Goal: Transaction & Acquisition: Purchase product/service

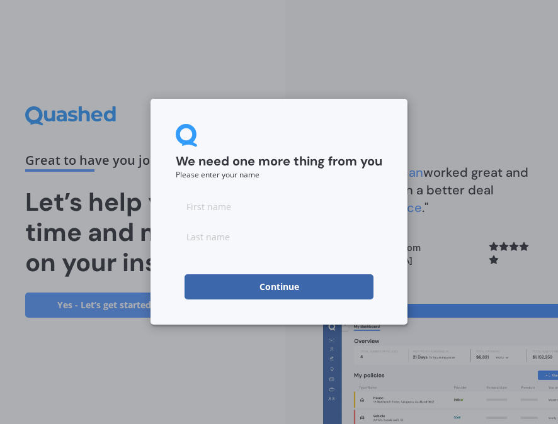
click at [254, 211] on input at bounding box center [279, 206] width 206 height 25
type input "[PERSON_NAME]"
type input "Carnie"
click at [252, 206] on input "[PERSON_NAME]" at bounding box center [279, 206] width 206 height 25
type input "[PERSON_NAME]"
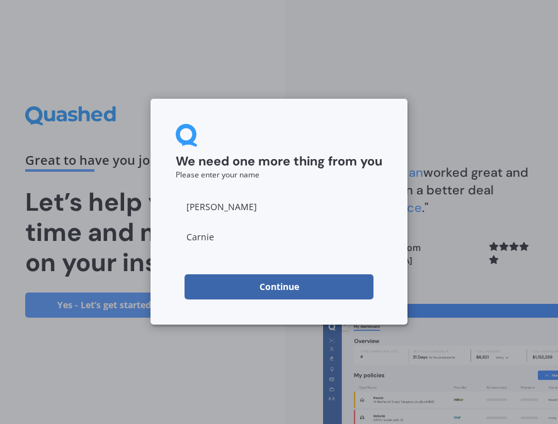
click at [347, 120] on div "We need one more thing from you Please enter your name [PERSON_NAME] Continue" at bounding box center [278, 212] width 257 height 226
click at [291, 289] on button "Continue" at bounding box center [278, 286] width 189 height 25
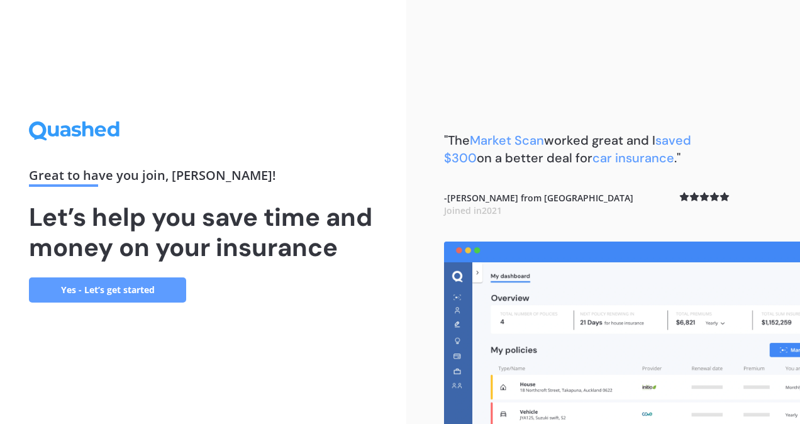
click at [126, 291] on link "Yes - Let’s get started" at bounding box center [107, 290] width 157 height 25
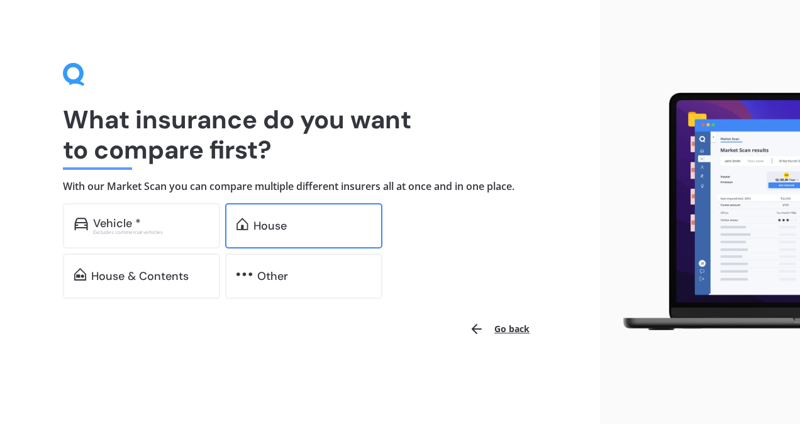
click at [276, 220] on div "House" at bounding box center [270, 226] width 33 height 13
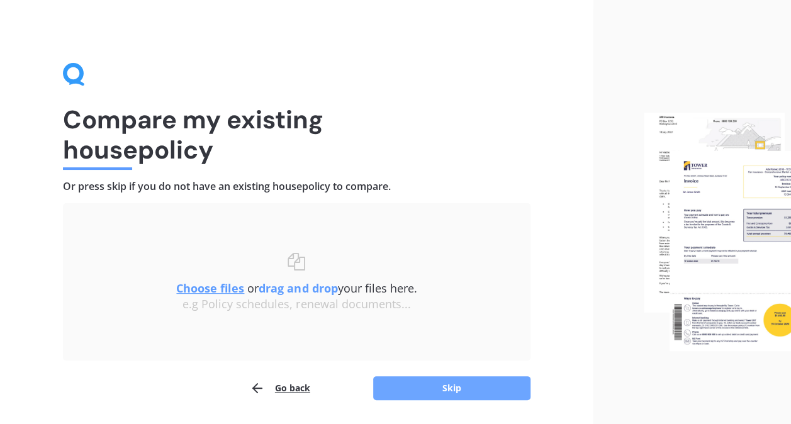
click at [443, 387] on button "Skip" at bounding box center [451, 388] width 157 height 24
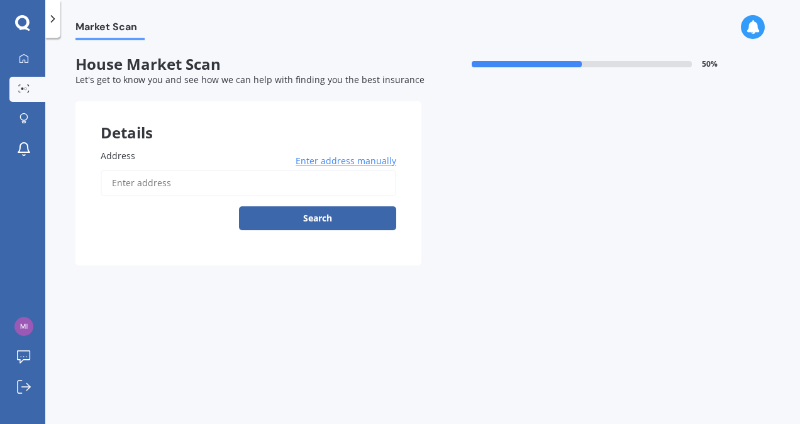
click at [160, 176] on input "Address" at bounding box center [249, 183] width 296 height 26
type input "[STREET_ADDRESS]"
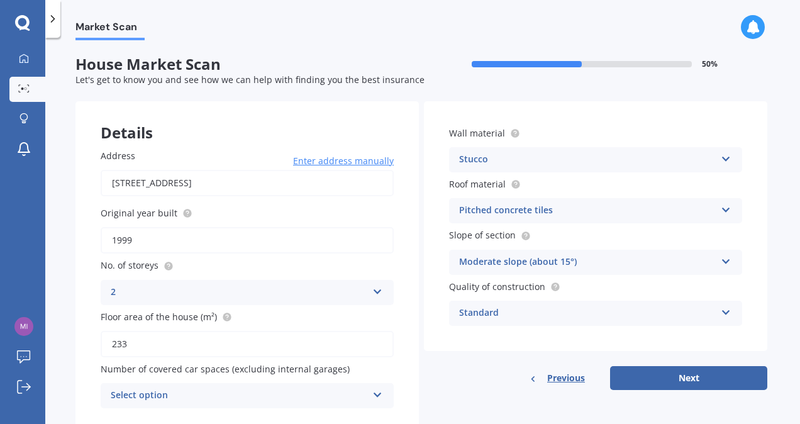
scroll to position [43, 0]
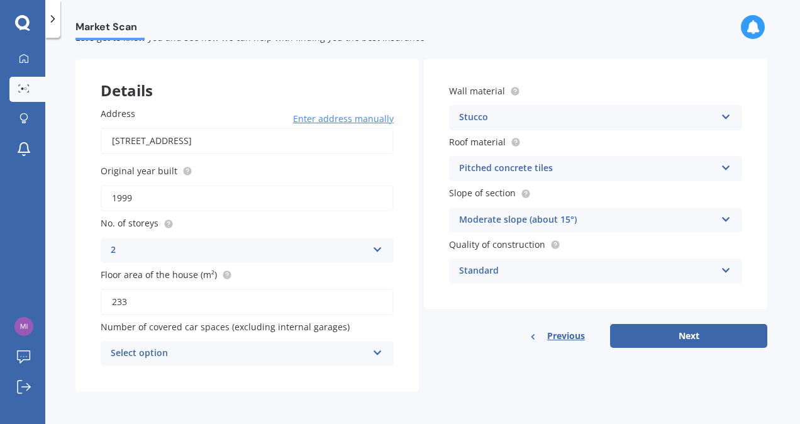
click at [378, 352] on icon at bounding box center [378, 350] width 11 height 9
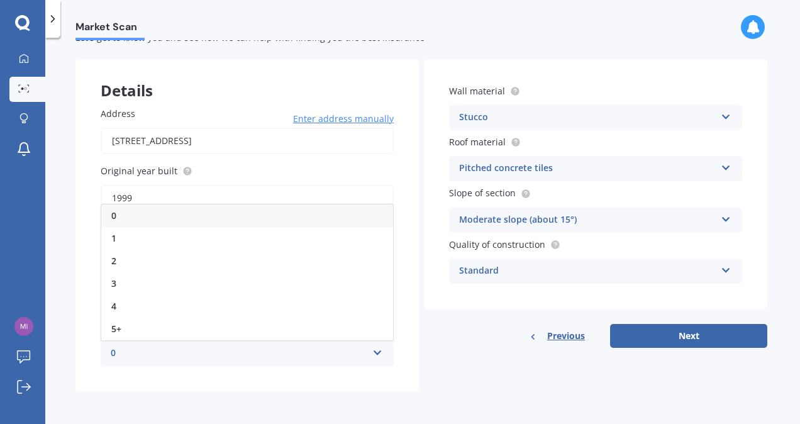
click at [340, 222] on div "0" at bounding box center [247, 216] width 292 height 23
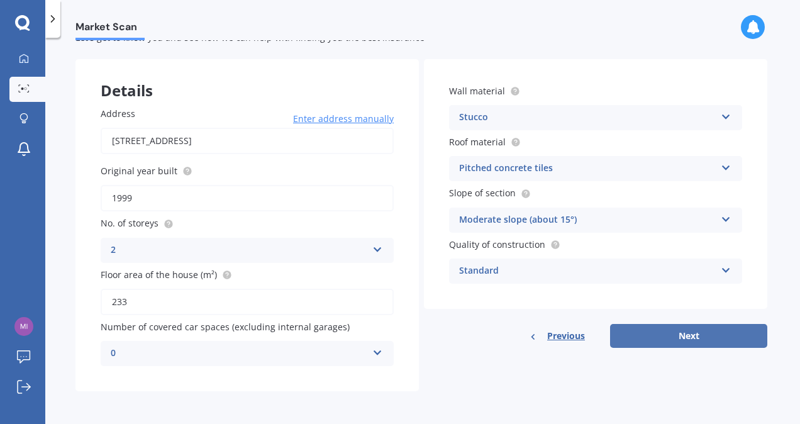
click at [557, 335] on button "Next" at bounding box center [688, 336] width 157 height 24
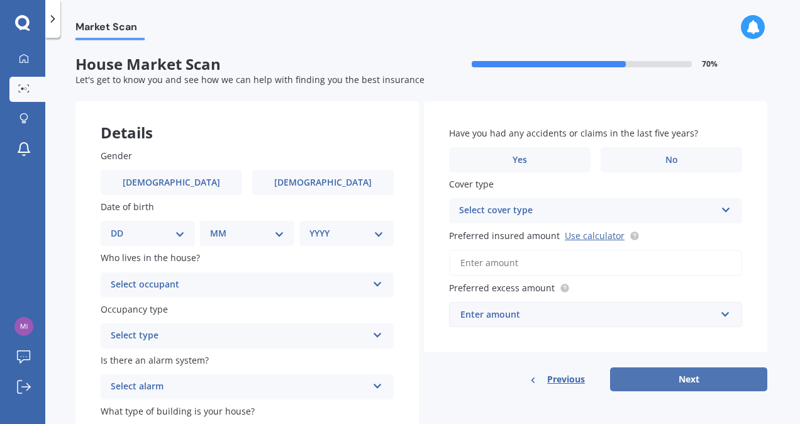
scroll to position [63, 0]
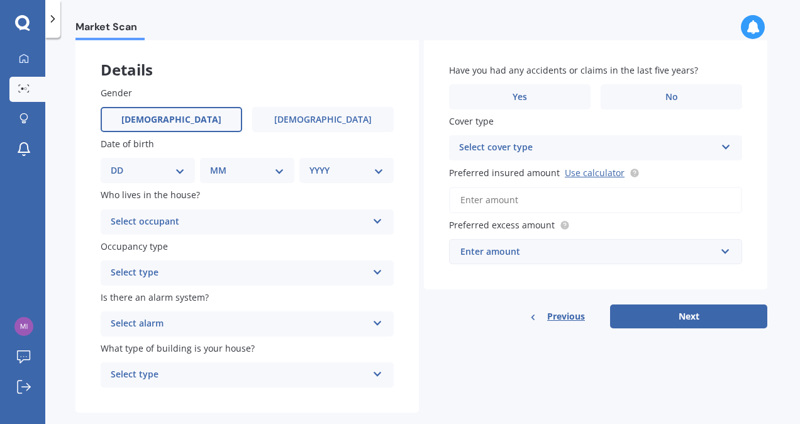
click at [165, 116] on span "[DEMOGRAPHIC_DATA]" at bounding box center [171, 120] width 100 height 11
click at [0, 0] on input "[DEMOGRAPHIC_DATA]" at bounding box center [0, 0] width 0 height 0
click at [181, 177] on select "DD 01 02 03 04 05 06 07 08 09 10 11 12 13 14 15 16 17 18 19 20 21 22 23 24 25 2…" at bounding box center [148, 171] width 74 height 14
select select "09"
click at [121, 164] on select "DD 01 02 03 04 05 06 07 08 09 10 11 12 13 14 15 16 17 18 19 20 21 22 23 24 25 2…" at bounding box center [148, 171] width 74 height 14
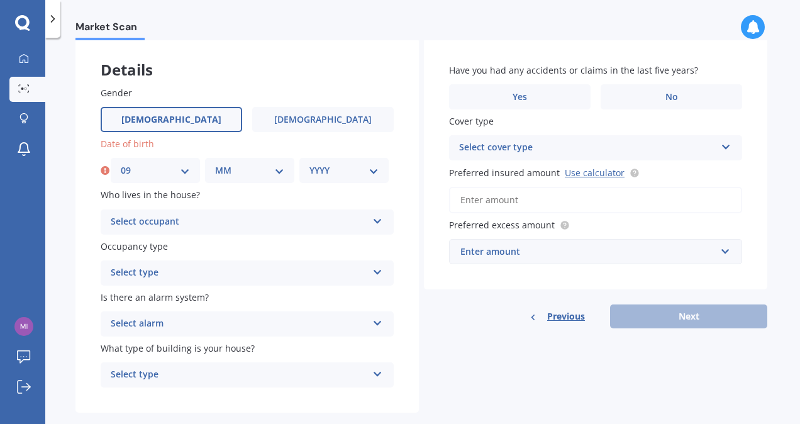
click at [279, 172] on select "MM 01 02 03 04 05 06 07 08 09 10 11 12" at bounding box center [249, 171] width 69 height 14
select select "06"
click at [215, 164] on select "MM 01 02 03 04 05 06 07 08 09 10 11 12" at bounding box center [249, 171] width 69 height 14
click at [367, 168] on select "YYYY 2009 2008 2007 2006 2005 2004 2003 2002 2001 2000 1999 1998 1997 1996 1995…" at bounding box center [344, 171] width 69 height 14
select select "1970"
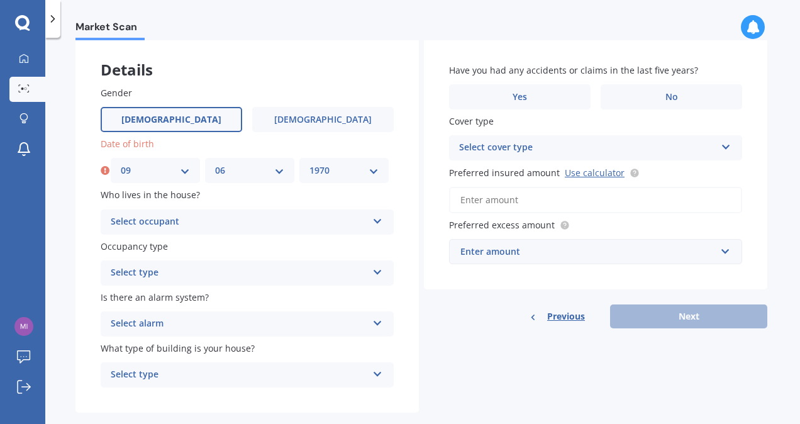
click at [310, 164] on select "YYYY 2009 2008 2007 2006 2005 2004 2003 2002 2001 2000 1999 1998 1997 1996 1995…" at bounding box center [344, 171] width 69 height 14
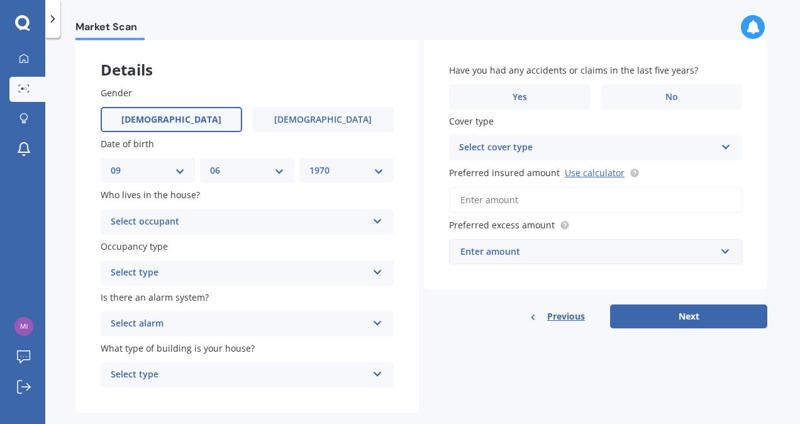
click at [379, 222] on icon at bounding box center [378, 219] width 11 height 9
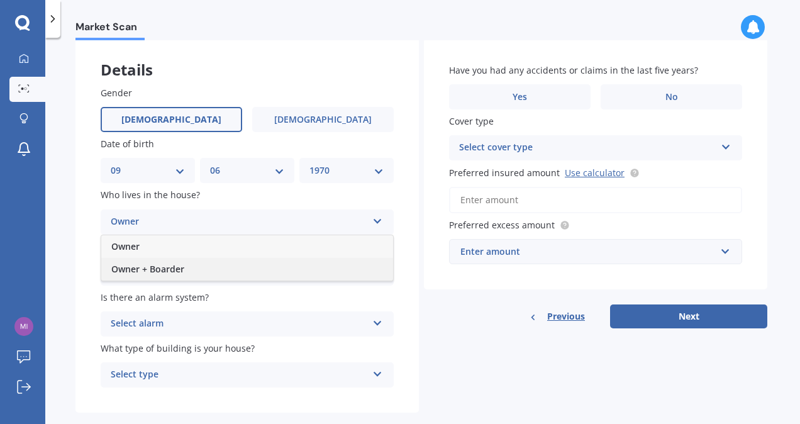
click at [360, 264] on div "Owner + Boarder" at bounding box center [247, 269] width 292 height 23
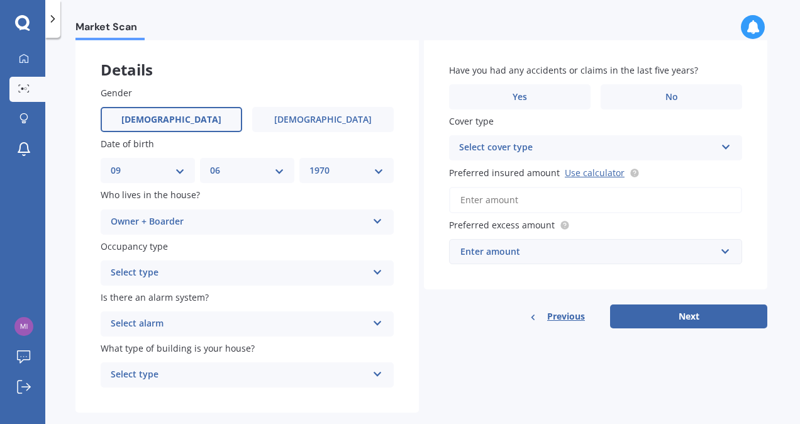
click at [377, 274] on icon at bounding box center [378, 270] width 11 height 9
click at [353, 296] on div "Permanent" at bounding box center [247, 297] width 292 height 23
click at [374, 324] on icon at bounding box center [378, 321] width 11 height 9
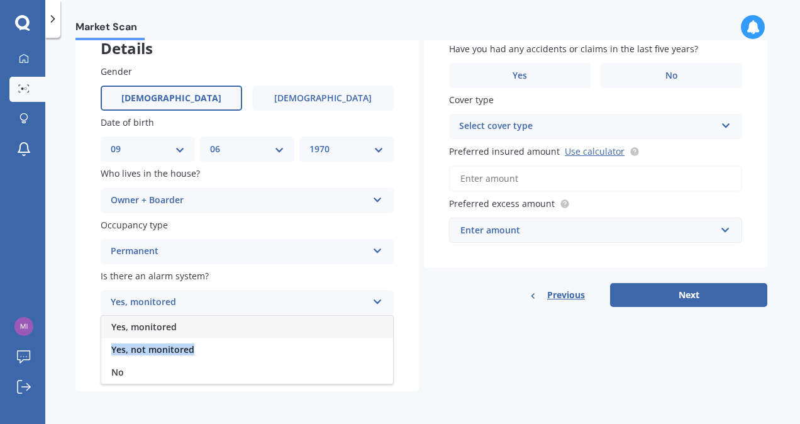
drag, startPoint x: 362, startPoint y: 352, endPoint x: 368, endPoint y: 337, distance: 15.5
click at [368, 337] on div "Yes, monitored Yes, not monitored No" at bounding box center [247, 349] width 293 height 69
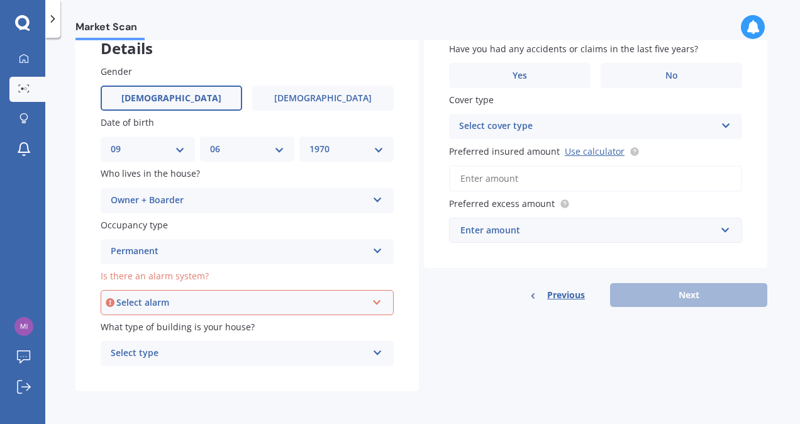
click at [376, 355] on icon at bounding box center [378, 350] width 11 height 9
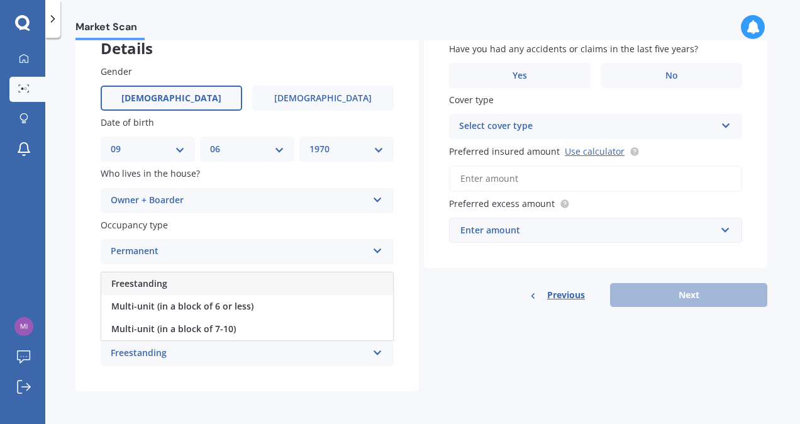
click at [377, 283] on div "Freestanding" at bounding box center [247, 283] width 292 height 23
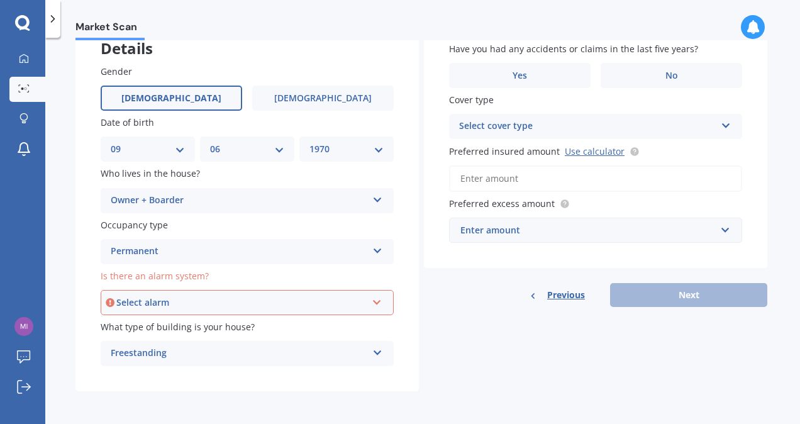
click at [381, 304] on div "Select alarm Yes, monitored Yes, not monitored No" at bounding box center [247, 302] width 293 height 25
click at [358, 330] on div "Yes, monitored" at bounding box center [247, 326] width 291 height 23
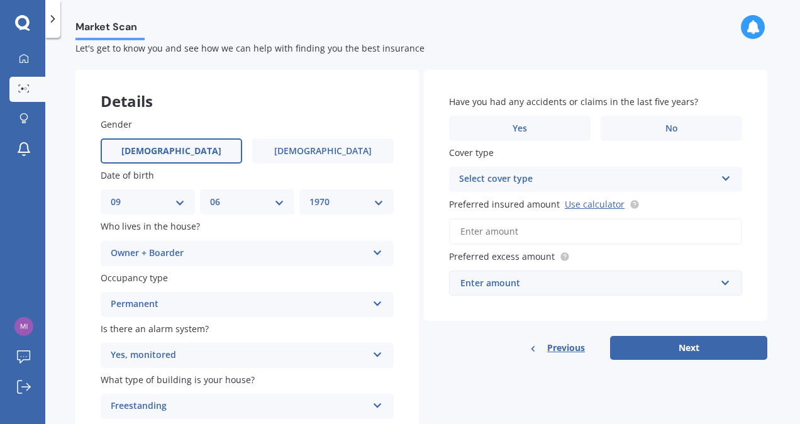
scroll to position [0, 0]
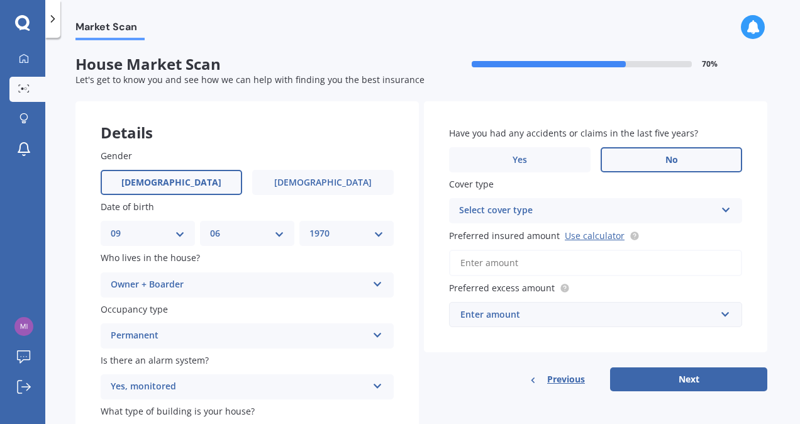
click at [557, 155] on label "No" at bounding box center [672, 159] width 142 height 25
click at [0, 0] on input "No" at bounding box center [0, 0] width 0 height 0
click at [557, 210] on icon at bounding box center [726, 207] width 11 height 9
click at [557, 233] on div "High" at bounding box center [596, 235] width 292 height 23
click at [557, 237] on link "Use calculator" at bounding box center [595, 236] width 60 height 12
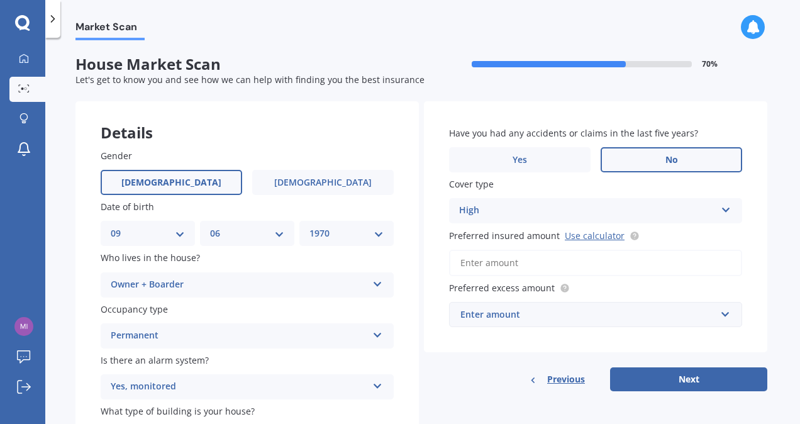
click at [557, 267] on input "Preferred insured amount Use calculator" at bounding box center [595, 263] width 293 height 26
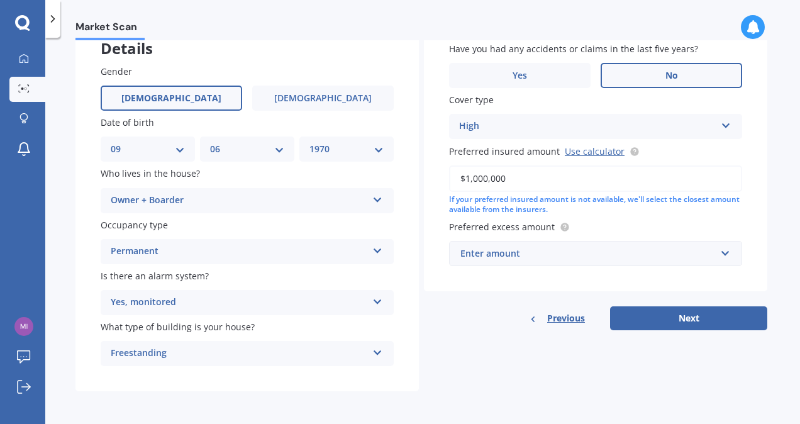
scroll to position [86, 0]
type input "$1,000,000"
click at [557, 255] on input "text" at bounding box center [592, 254] width 282 height 24
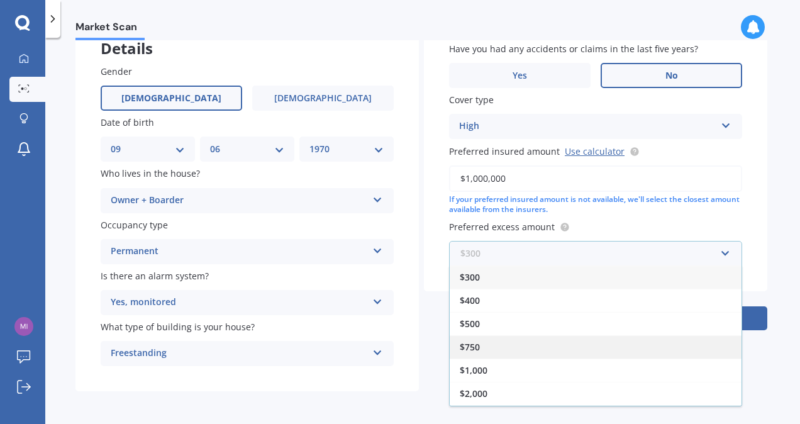
scroll to position [20, 0]
click at [557, 339] on div "$1,000" at bounding box center [596, 350] width 292 height 23
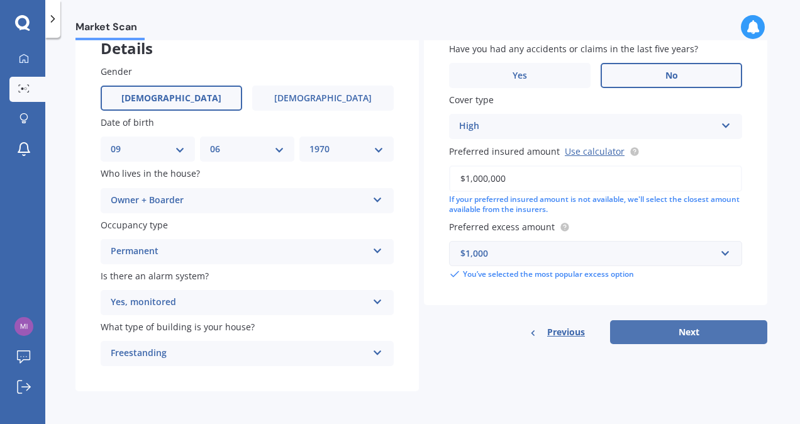
click at [557, 332] on button "Next" at bounding box center [688, 332] width 157 height 24
select select "09"
select select "06"
select select "1970"
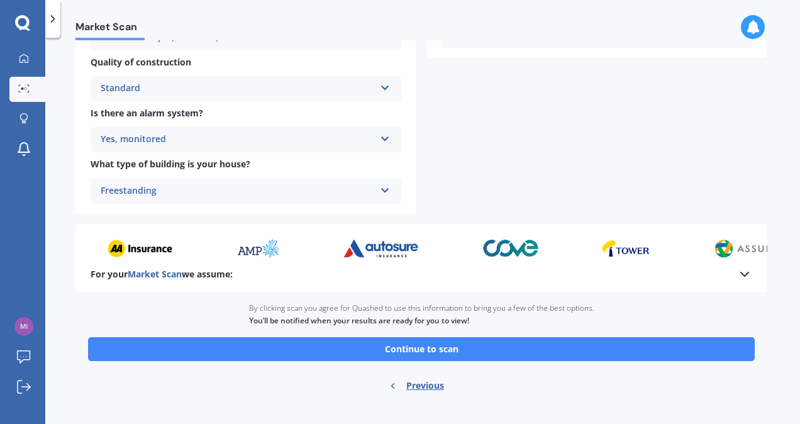
scroll to position [485, 0]
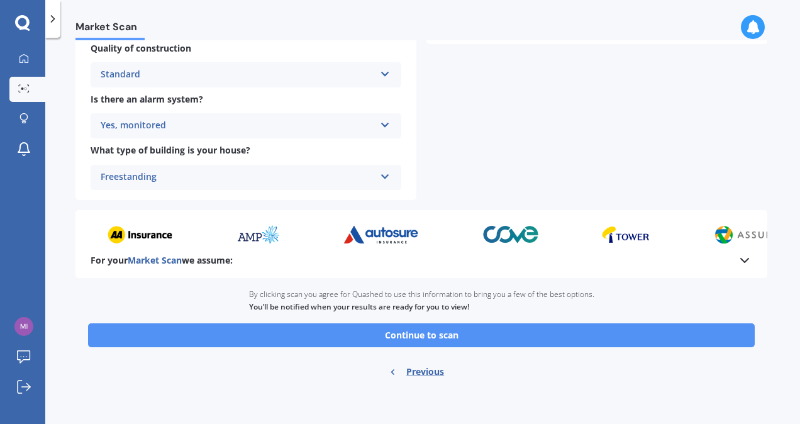
click at [447, 334] on button "Continue to scan" at bounding box center [421, 335] width 667 height 24
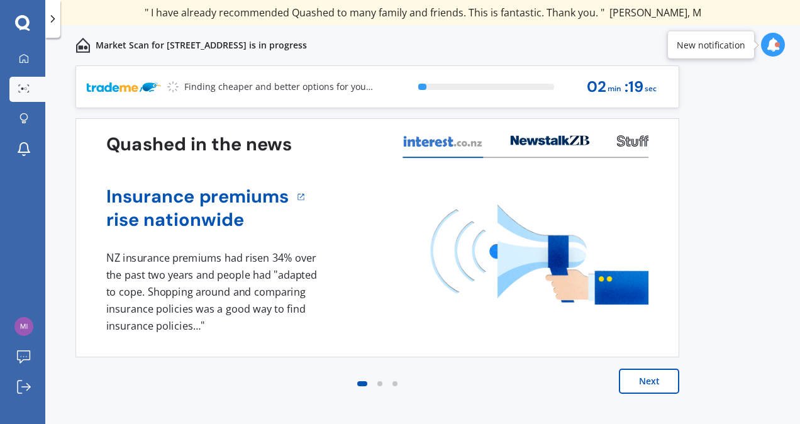
click at [557, 376] on button "Next" at bounding box center [649, 381] width 60 height 25
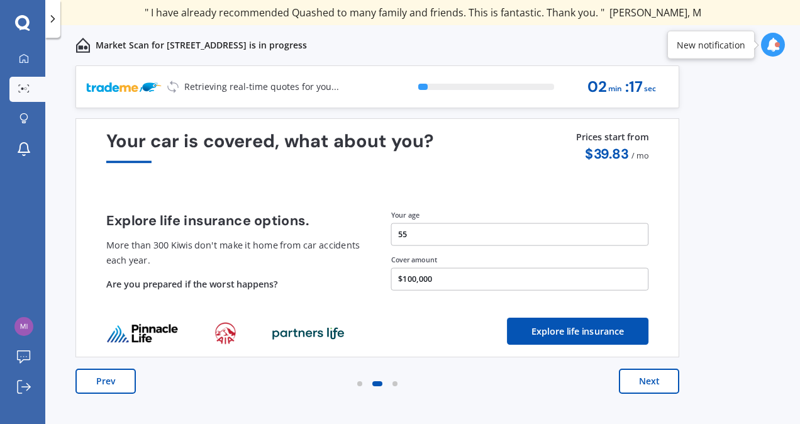
click at [557, 381] on button "Next" at bounding box center [649, 381] width 60 height 25
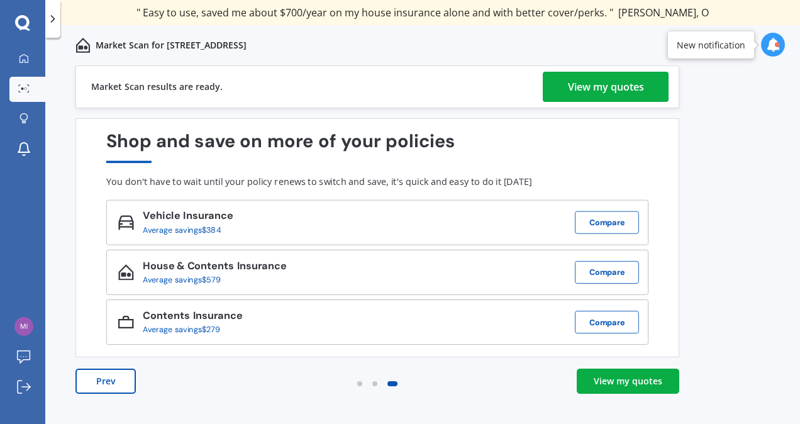
click at [557, 83] on div "View my quotes" at bounding box center [606, 87] width 76 height 30
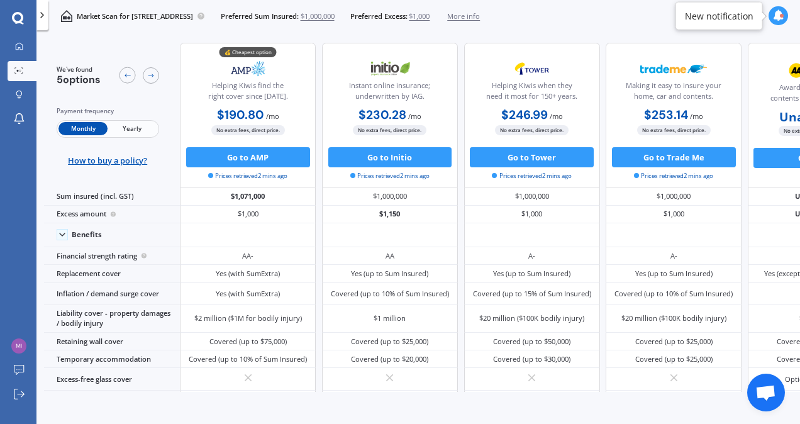
click at [132, 125] on span "Yearly" at bounding box center [132, 128] width 49 height 13
click at [90, 128] on span "Monthly" at bounding box center [83, 128] width 49 height 13
click at [132, 127] on span "Yearly" at bounding box center [132, 128] width 49 height 13
click at [84, 128] on span "Monthly" at bounding box center [83, 128] width 49 height 13
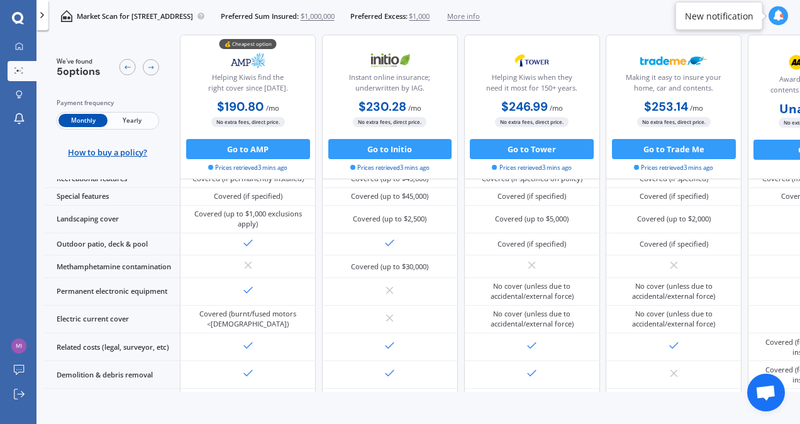
scroll to position [146, 0]
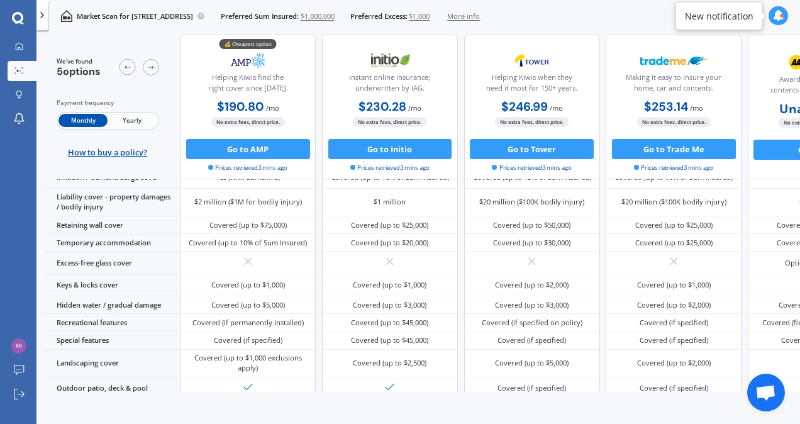
click at [132, 118] on span "Yearly" at bounding box center [132, 121] width 49 height 13
